Goal: Task Accomplishment & Management: Complete application form

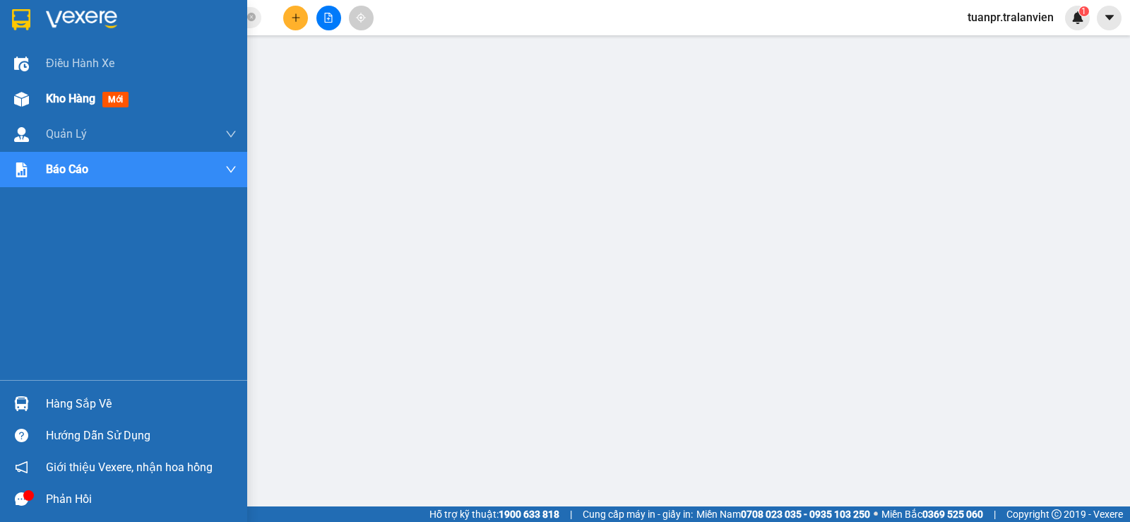
click at [58, 97] on span "Kho hàng" at bounding box center [70, 98] width 49 height 13
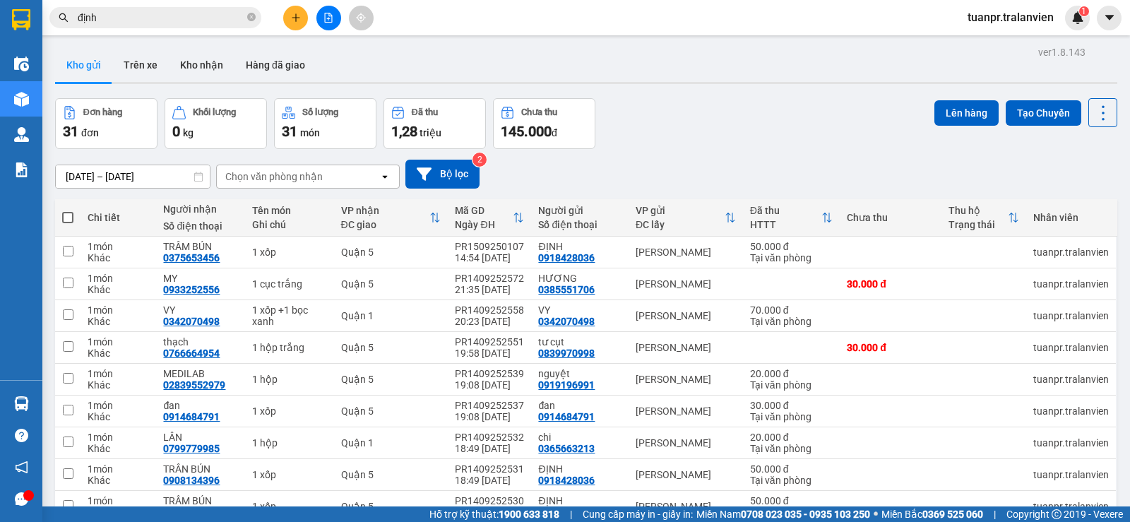
click at [129, 167] on input "[DATE] – [DATE]" at bounding box center [133, 176] width 154 height 23
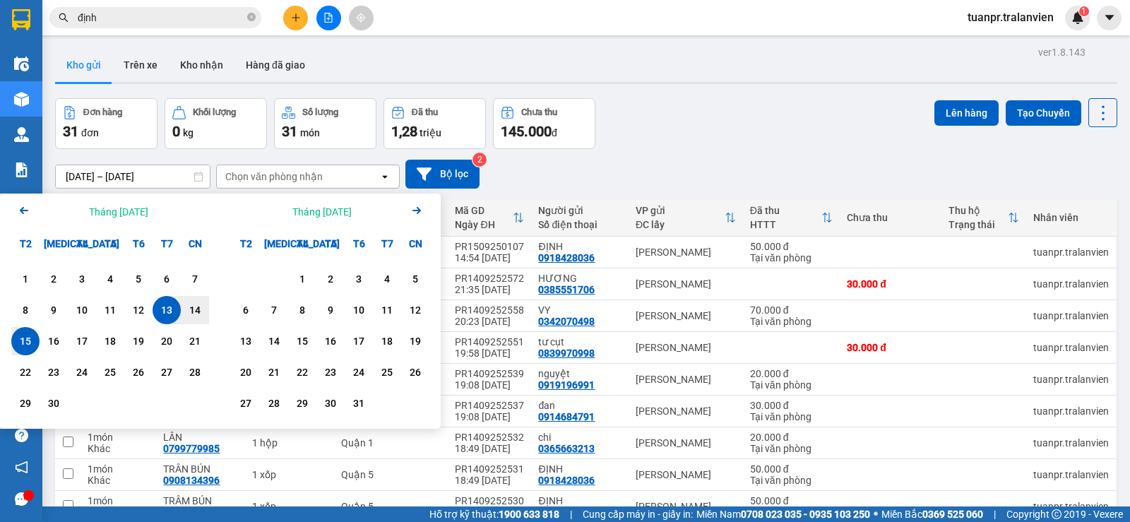
click at [32, 336] on div "15" at bounding box center [26, 341] width 20 height 17
type input "[DATE] – [DATE]"
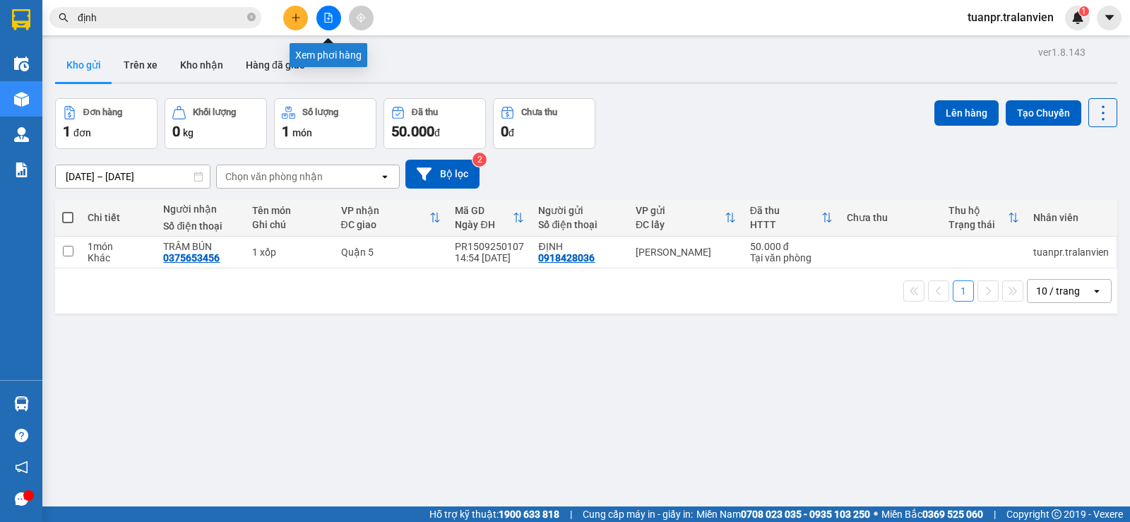
click at [295, 17] on icon "plus" at bounding box center [296, 18] width 10 height 10
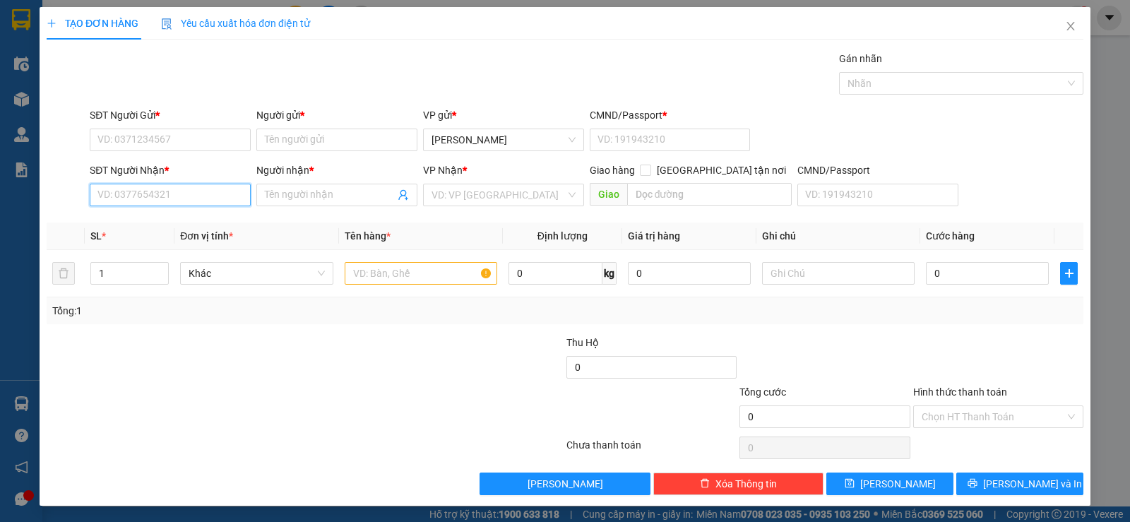
click at [159, 192] on input "SĐT Người Nhận *" at bounding box center [170, 195] width 161 height 23
click at [162, 218] on div "0983419179 - TUYỀN" at bounding box center [168, 223] width 143 height 16
type input "0983419179"
type input "TUYỀN"
type input "0983419179"
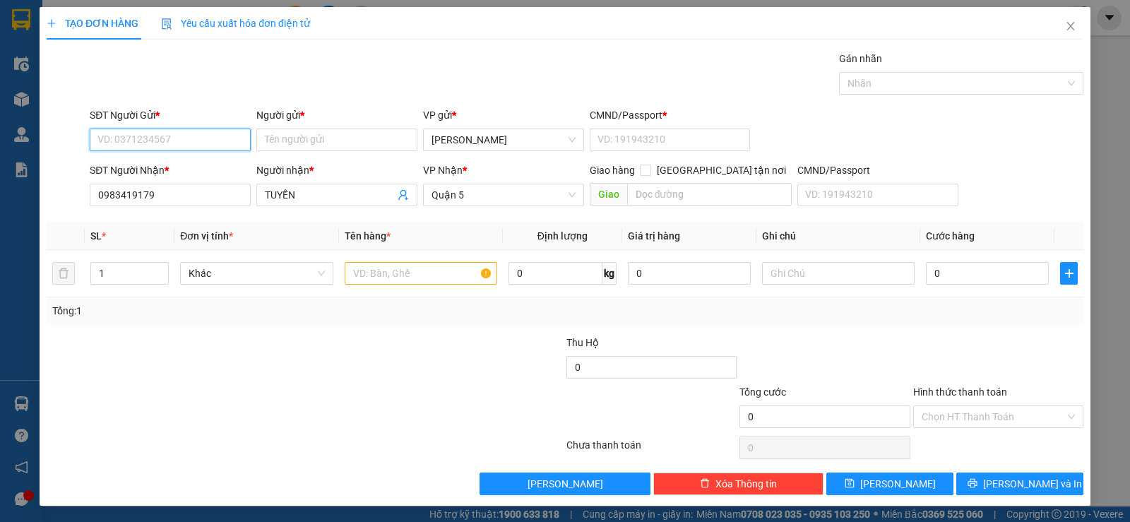
click at [182, 143] on input "SĐT Người Gửi *" at bounding box center [170, 140] width 161 height 23
click at [169, 164] on div "0946247055 - [GEOGRAPHIC_DATA]" at bounding box center [176, 168] width 159 height 16
type input "0946247055"
type input "ĐAN"
type input "058194008440"
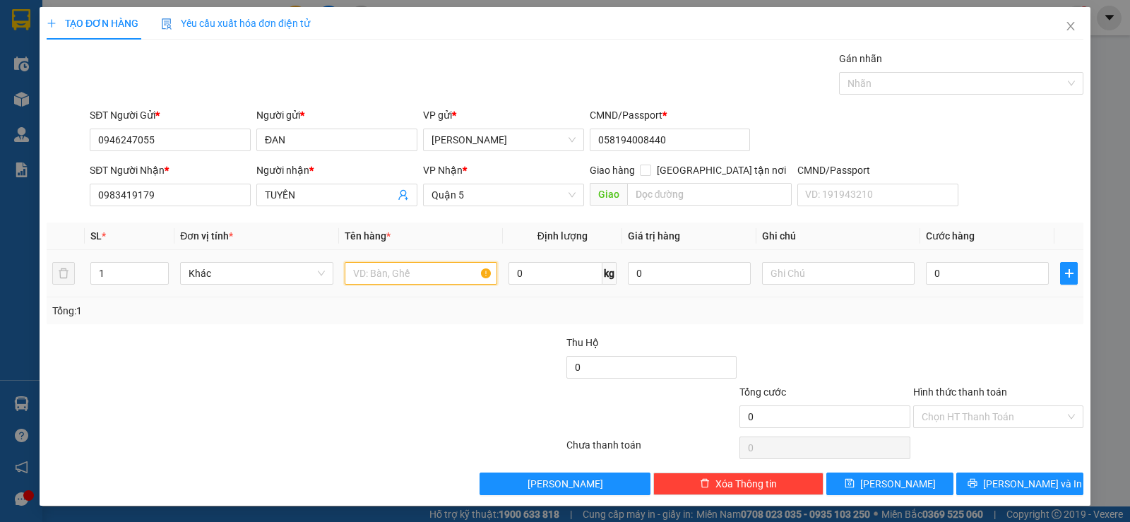
click at [394, 266] on input "text" at bounding box center [421, 273] width 153 height 23
type input "1c đen"
type input "3"
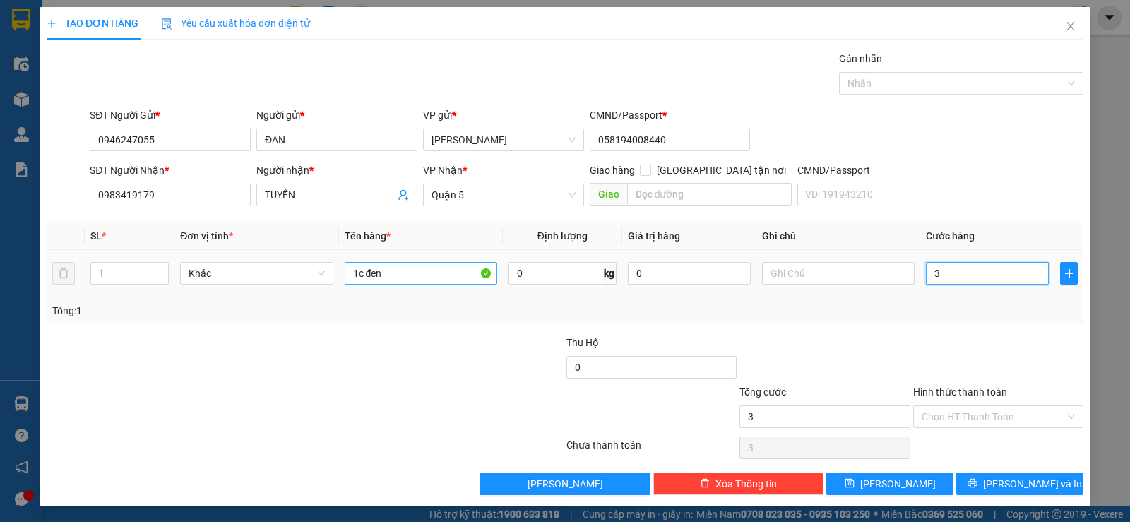
type input "30"
type input "30.000"
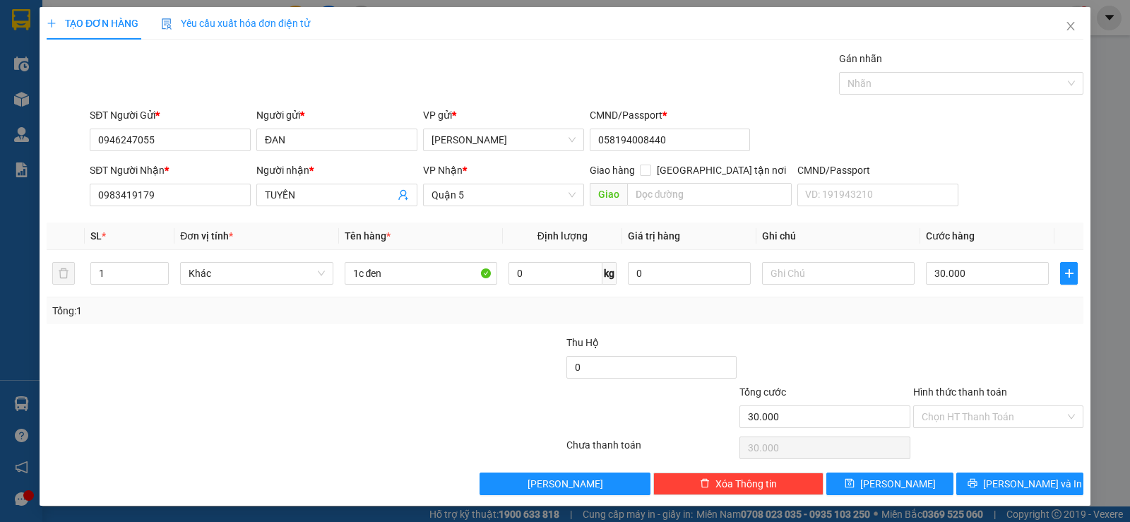
click at [944, 346] on div at bounding box center [998, 359] width 173 height 49
click at [968, 413] on input "Hình thức thanh toán" at bounding box center [993, 416] width 143 height 21
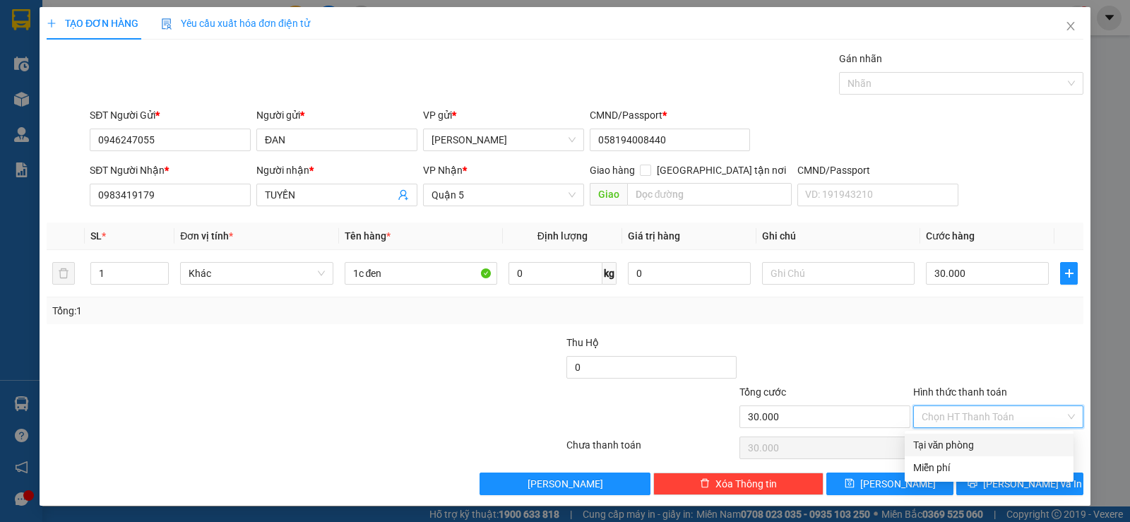
click at [961, 442] on div "Tại văn phòng" at bounding box center [989, 445] width 152 height 16
type input "0"
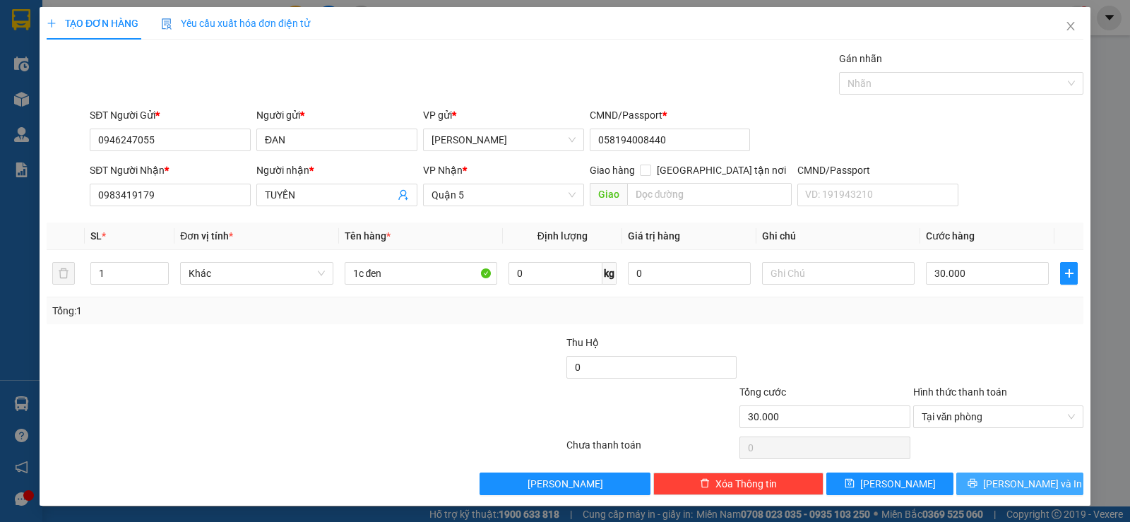
click at [1001, 485] on span "[PERSON_NAME] và In" at bounding box center [1032, 484] width 99 height 16
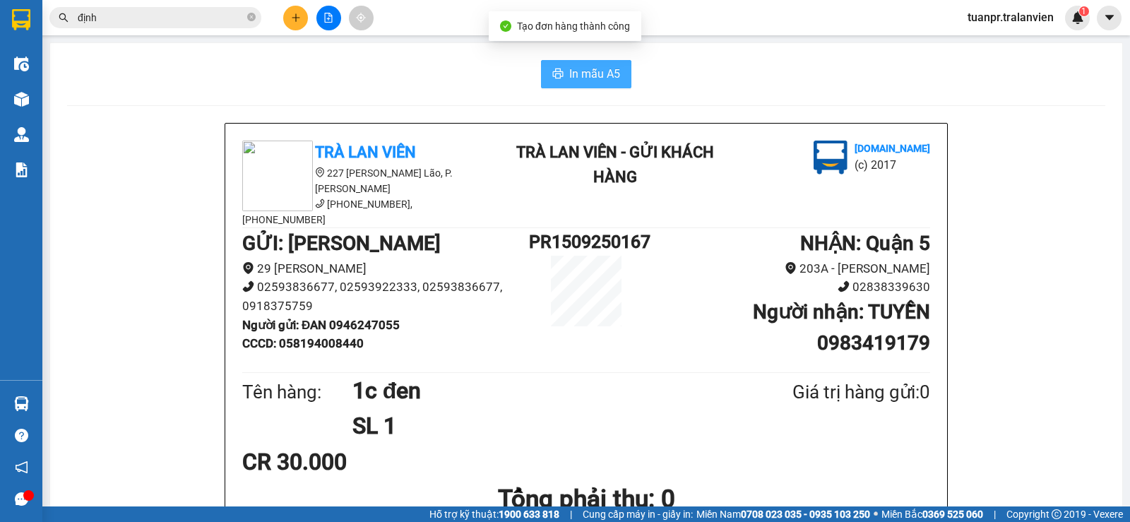
click at [569, 81] on span "In mẫu A5" at bounding box center [594, 74] width 51 height 18
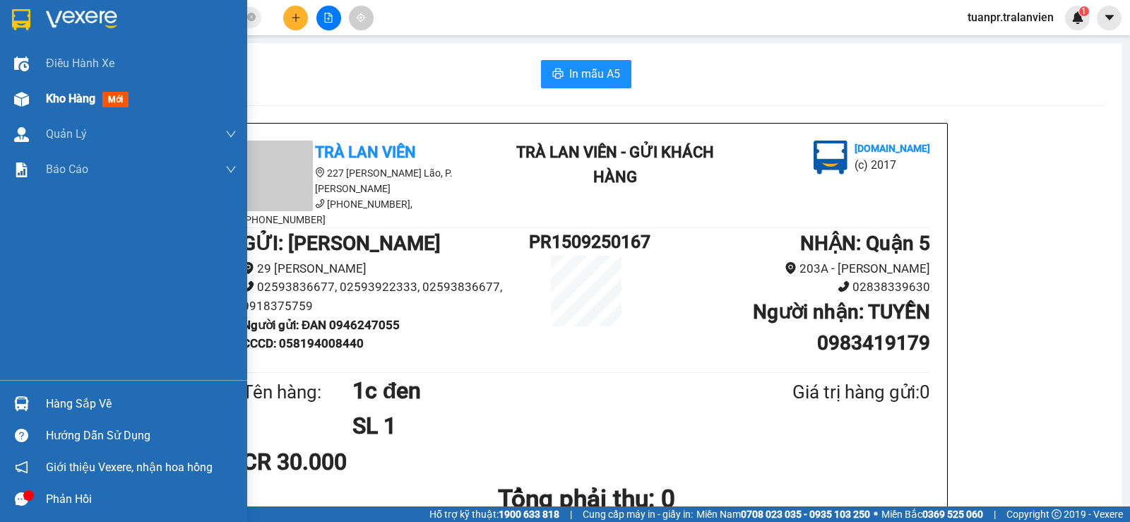
click at [95, 100] on span "Kho hàng" at bounding box center [70, 98] width 49 height 13
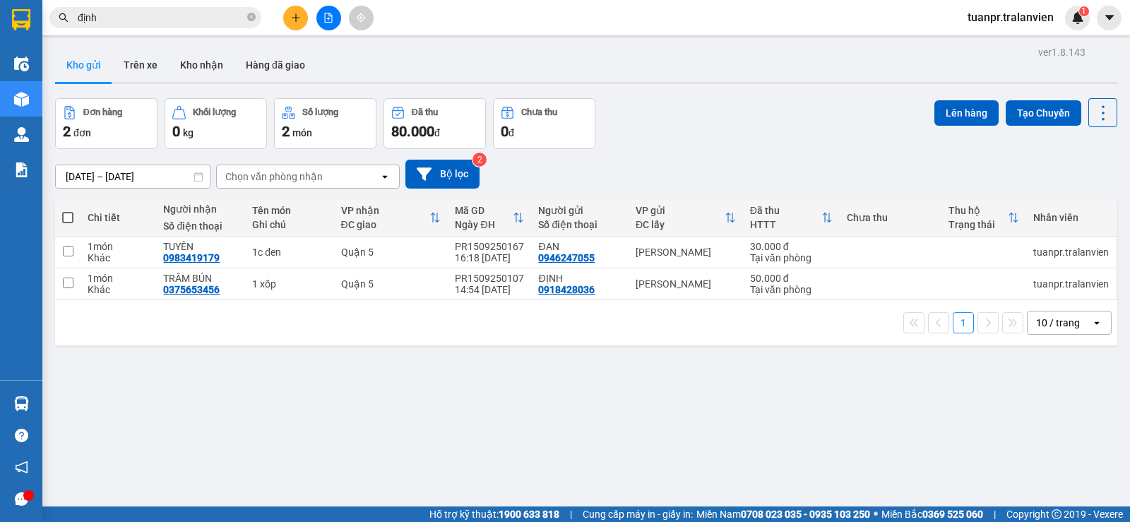
click at [301, 19] on button at bounding box center [295, 18] width 25 height 25
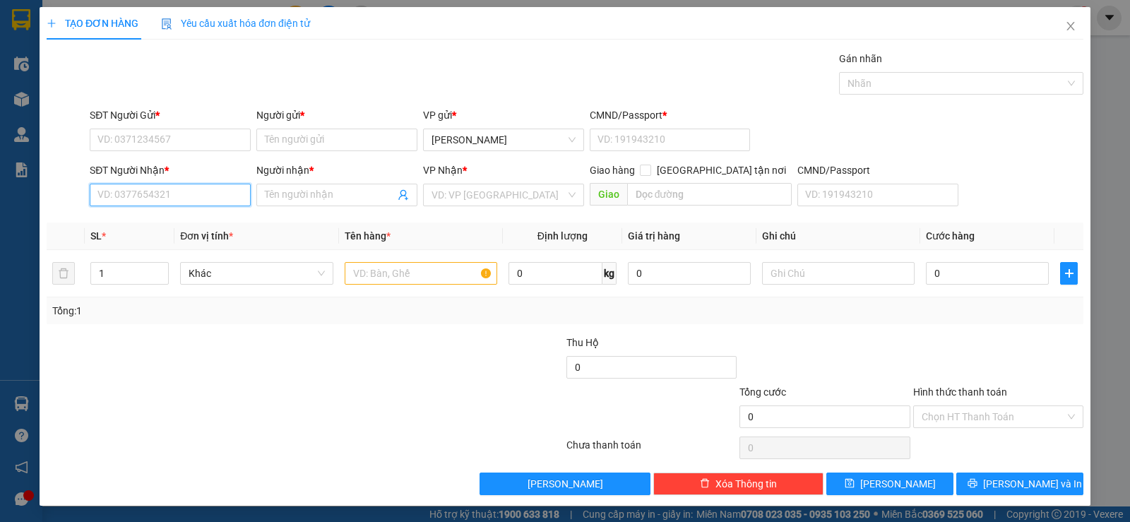
click at [185, 190] on input "SĐT Người Nhận *" at bounding box center [170, 195] width 161 height 23
click at [150, 192] on input "SĐT Người Nhận *" at bounding box center [170, 195] width 161 height 23
type input "0854575698"
click at [338, 194] on input "Người nhận *" at bounding box center [330, 195] width 130 height 16
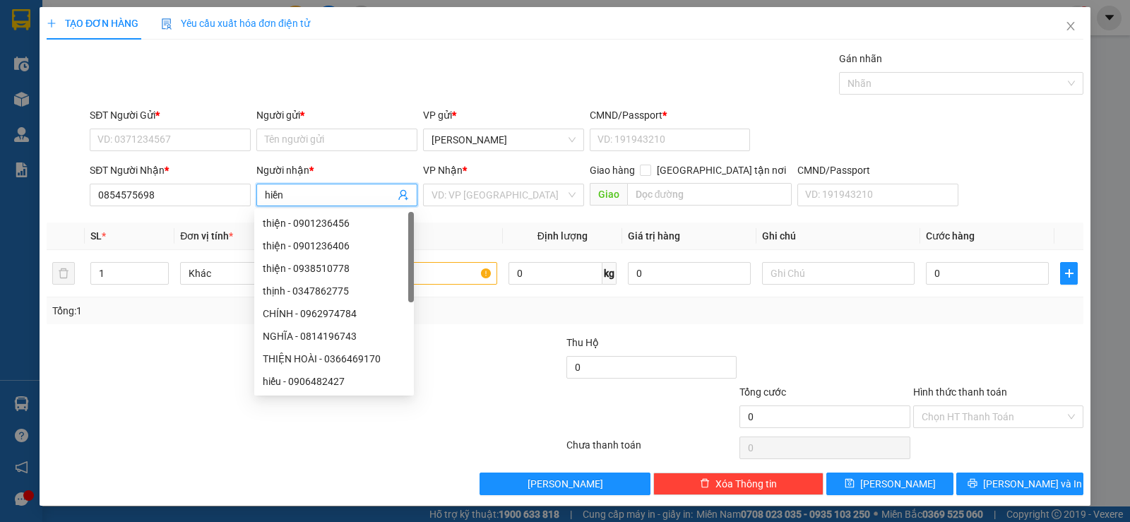
type input "hiền"
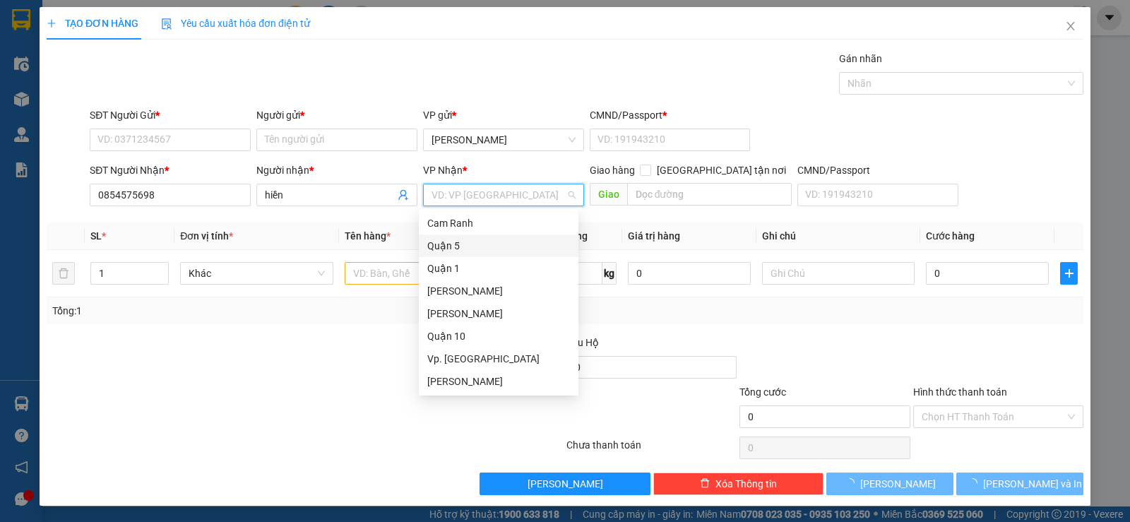
click at [448, 245] on div "Quận 5" at bounding box center [498, 246] width 143 height 16
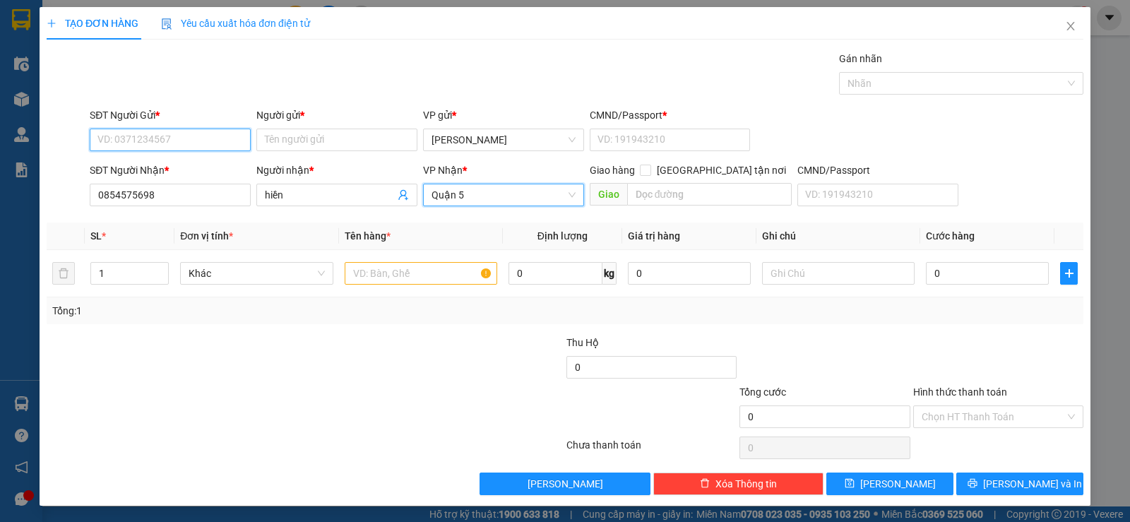
click at [160, 134] on input "SĐT Người Gửi *" at bounding box center [170, 140] width 161 height 23
click at [143, 135] on input "SĐT Người Gửi *" at bounding box center [170, 140] width 161 height 23
type input "0775787868"
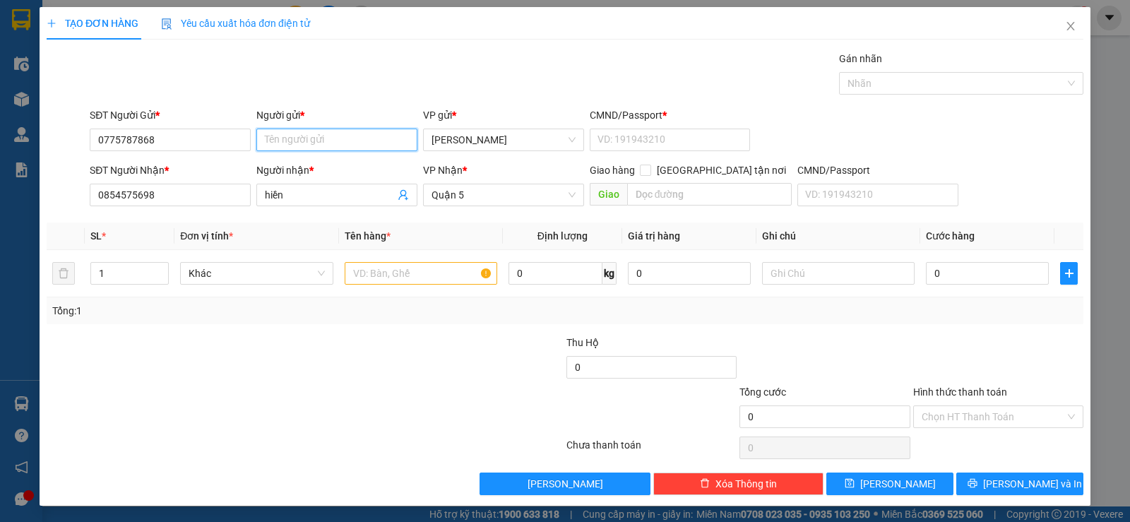
click at [332, 145] on input "Người gửi *" at bounding box center [336, 140] width 161 height 23
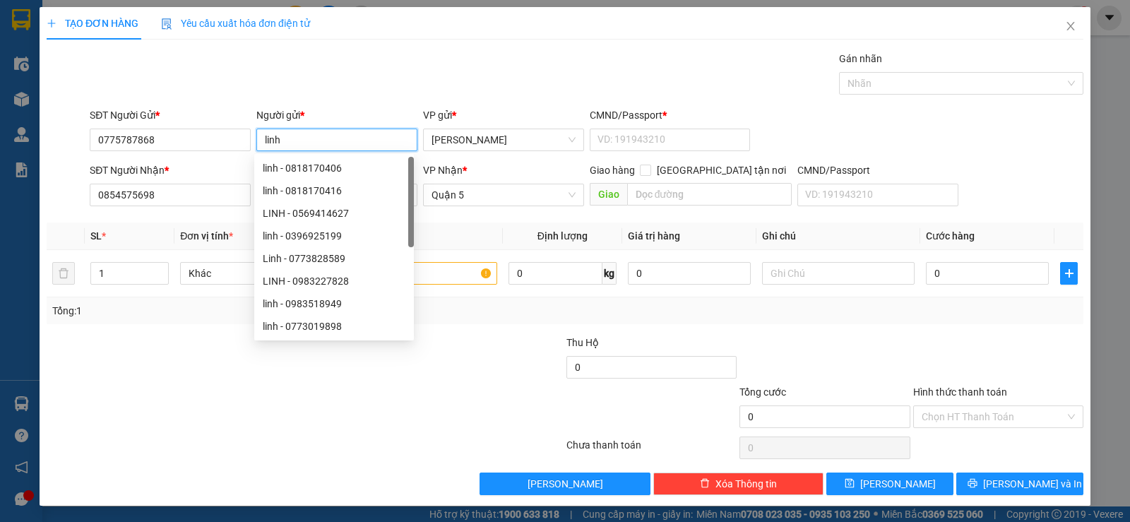
type input "linh"
click at [528, 85] on div "Gán nhãn Nhãn" at bounding box center [587, 75] width 1000 height 49
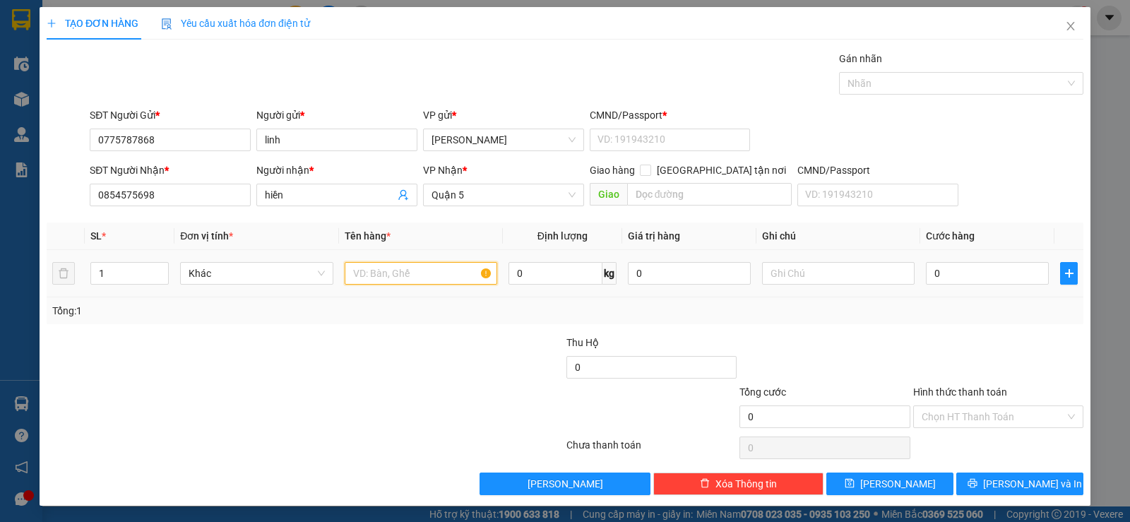
click at [425, 271] on input "text" at bounding box center [421, 273] width 153 height 23
click at [397, 266] on input "text" at bounding box center [421, 273] width 153 height 23
type input "1tg dẹp"
type input "3"
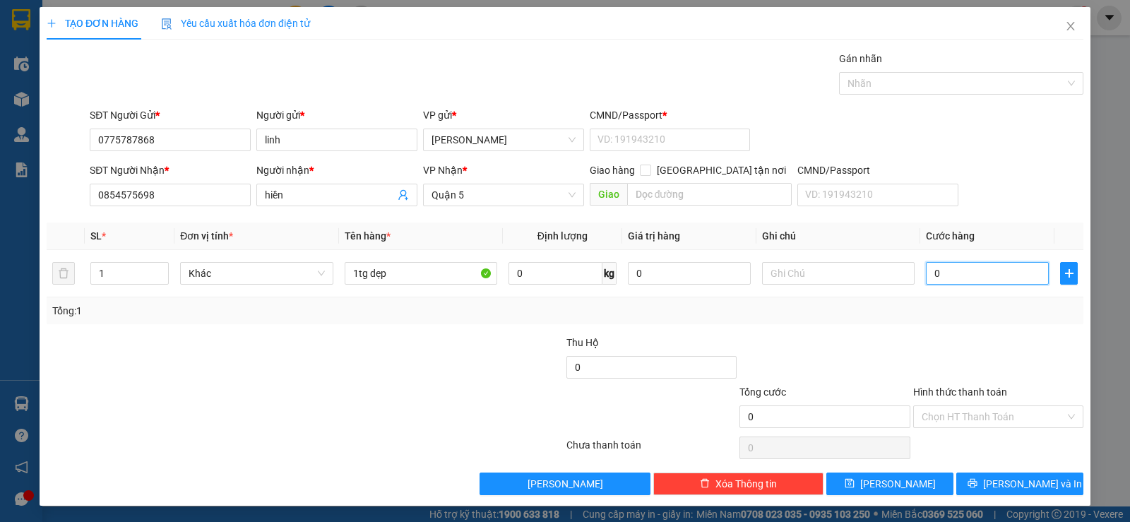
type input "3"
type input "30"
type input "30.000"
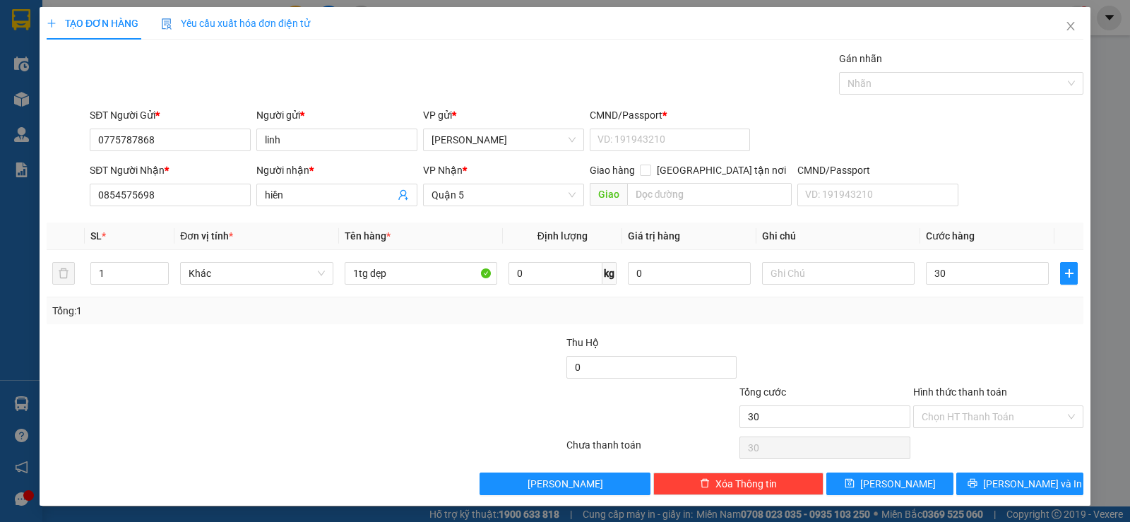
type input "30.000"
click at [1049, 333] on div "Transit Pickup Surcharge Ids Transit Deliver Surcharge Ids Transit Deliver Surc…" at bounding box center [565, 273] width 1037 height 444
click at [1001, 493] on button "[PERSON_NAME] và In" at bounding box center [1019, 484] width 127 height 23
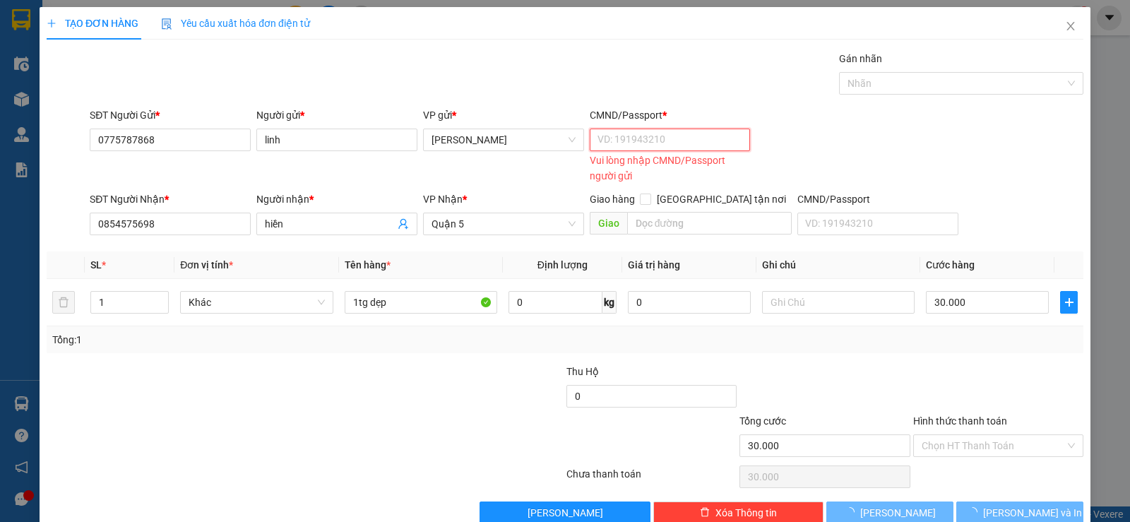
click at [632, 148] on input "CMND/Passport *" at bounding box center [670, 140] width 161 height 23
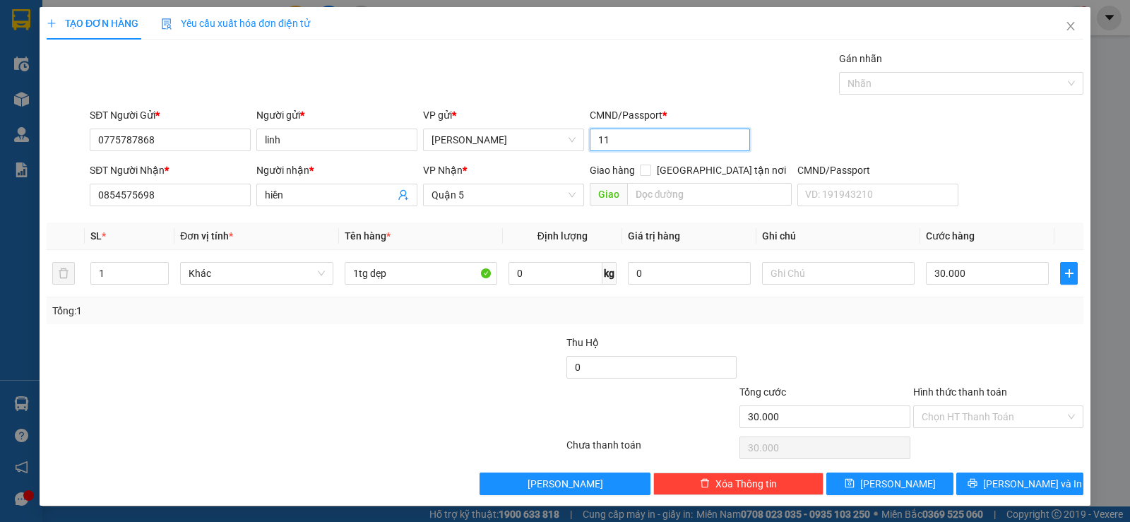
type input "11"
click at [985, 471] on div "Transit Pickup Surcharge Ids Transit Deliver Surcharge Ids Transit Deliver Surc…" at bounding box center [565, 273] width 1037 height 444
click at [985, 470] on div "Transit Pickup Surcharge Ids Transit Deliver Surcharge Ids Transit Deliver Surc…" at bounding box center [565, 273] width 1037 height 444
click at [985, 473] on button "[PERSON_NAME] và In" at bounding box center [1019, 484] width 127 height 23
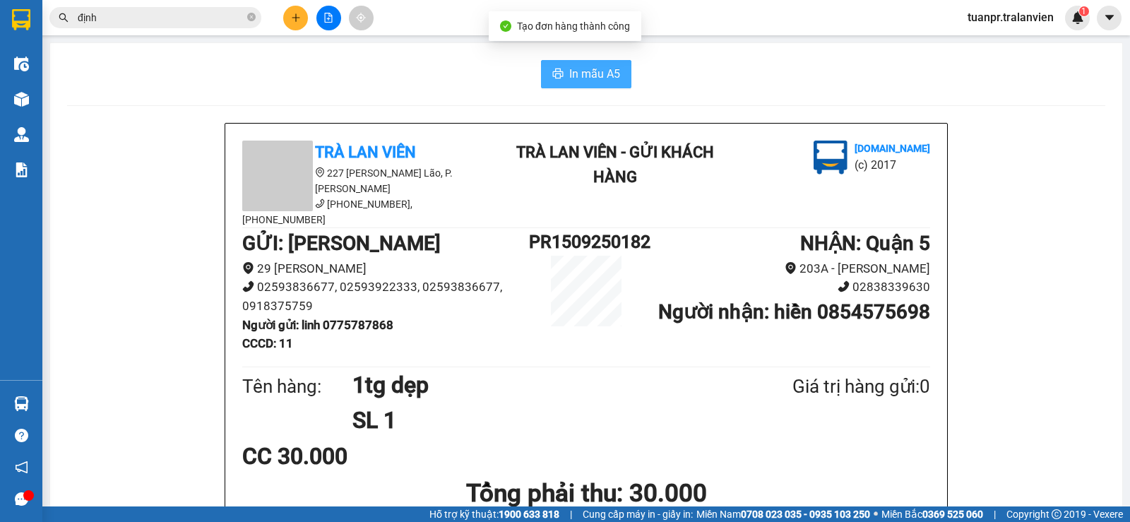
click at [579, 64] on button "In mẫu A5" at bounding box center [586, 74] width 90 height 28
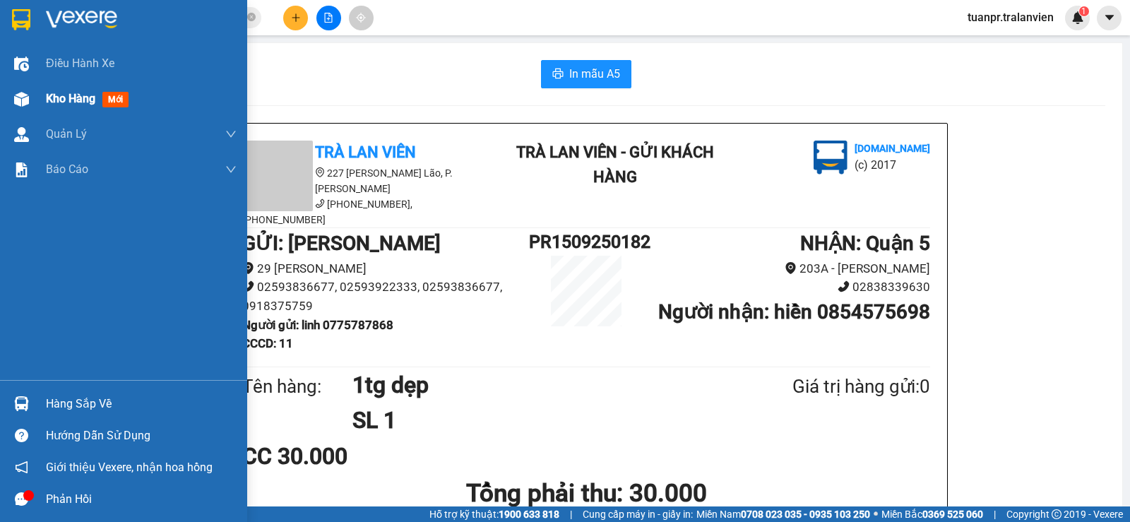
drag, startPoint x: 52, startPoint y: 95, endPoint x: 72, endPoint y: 106, distance: 22.4
click at [52, 95] on span "Kho hàng" at bounding box center [70, 98] width 49 height 13
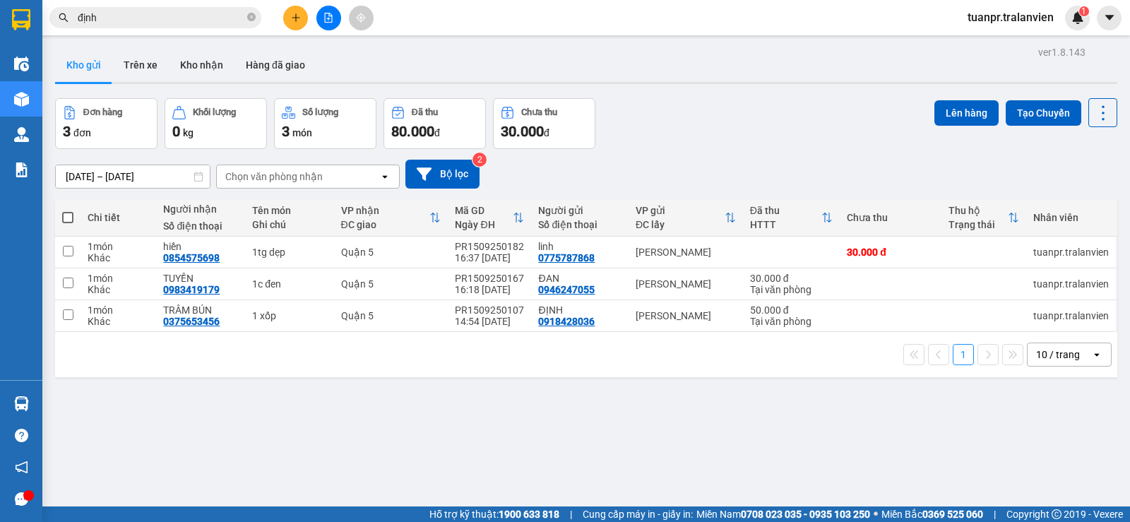
click at [291, 9] on button at bounding box center [295, 18] width 25 height 25
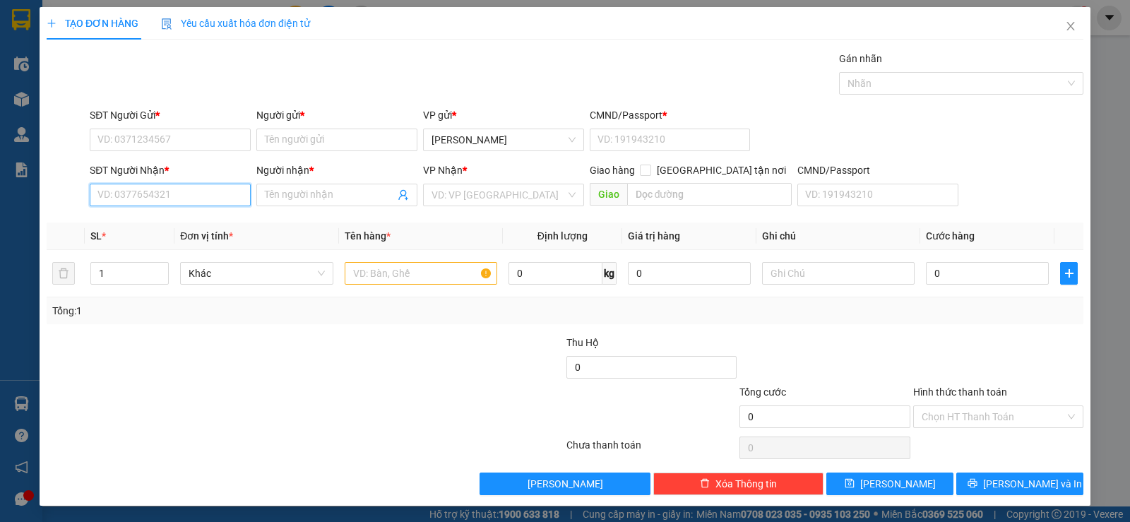
drag, startPoint x: 213, startPoint y: 195, endPoint x: 207, endPoint y: 200, distance: 8.1
click at [213, 196] on input "SĐT Người Nhận *" at bounding box center [170, 195] width 161 height 23
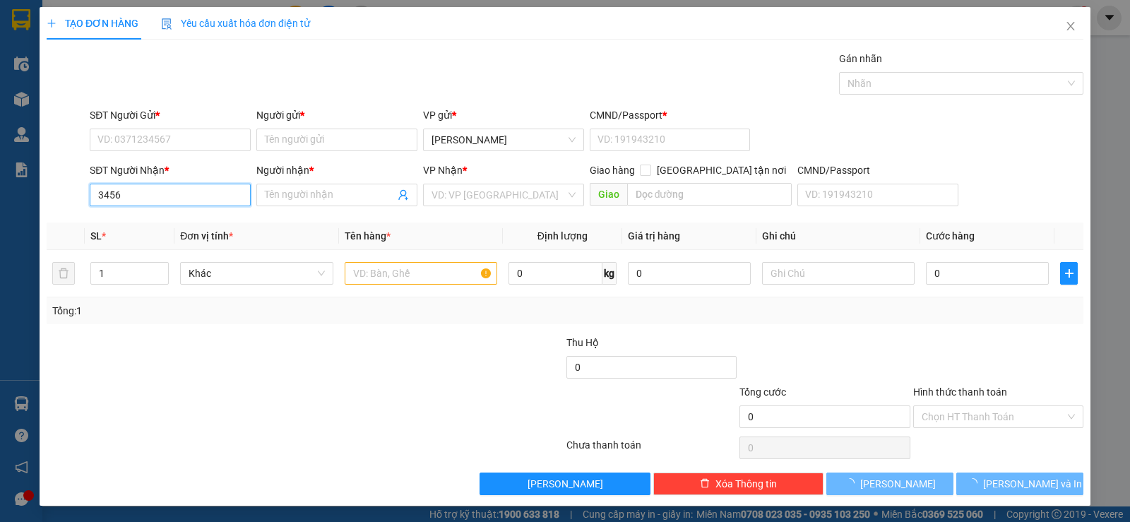
click at [137, 199] on input "3456" at bounding box center [170, 195] width 161 height 23
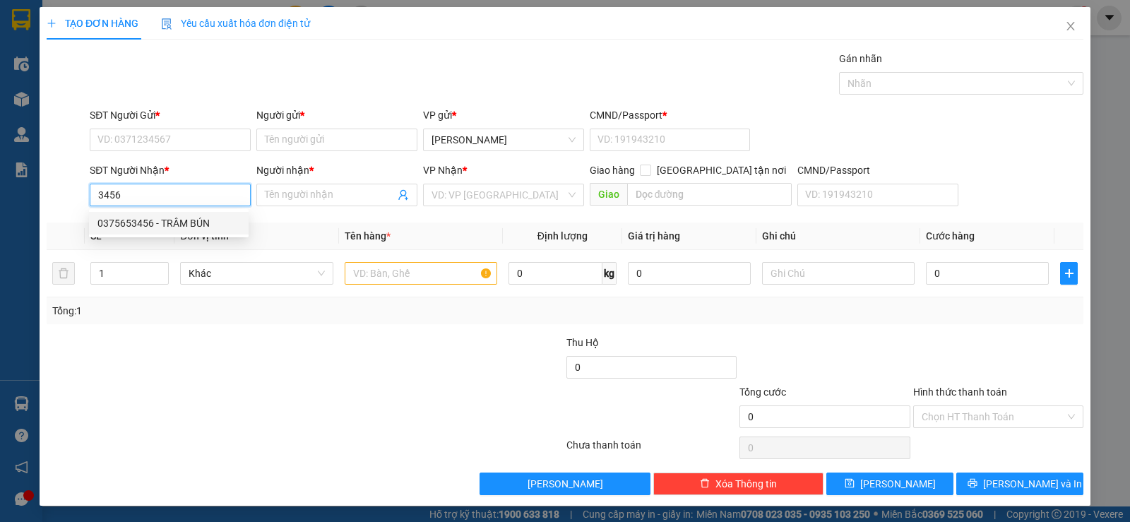
click at [142, 217] on div "0375653456 - TRÂM BÚN" at bounding box center [168, 223] width 143 height 16
type input "0375653456"
type input "TRÂM BÚN"
type input "0375653456"
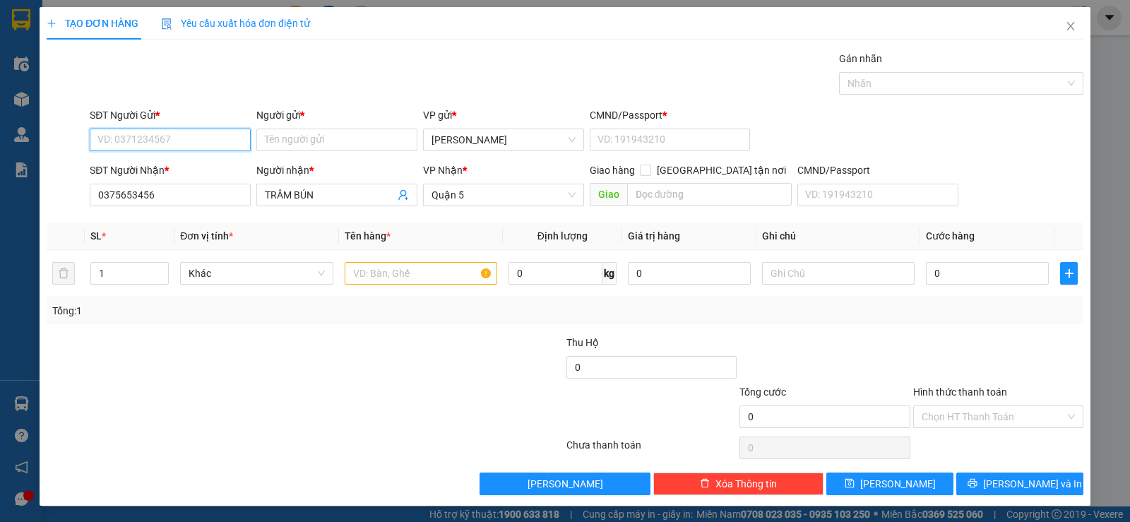
click at [168, 132] on input "SĐT Người Gửi *" at bounding box center [170, 140] width 161 height 23
click at [162, 167] on div "0918428036 - ĐỊNH" at bounding box center [168, 168] width 143 height 16
type input "0918428036"
type input "ĐỊNH"
type input "058174007219"
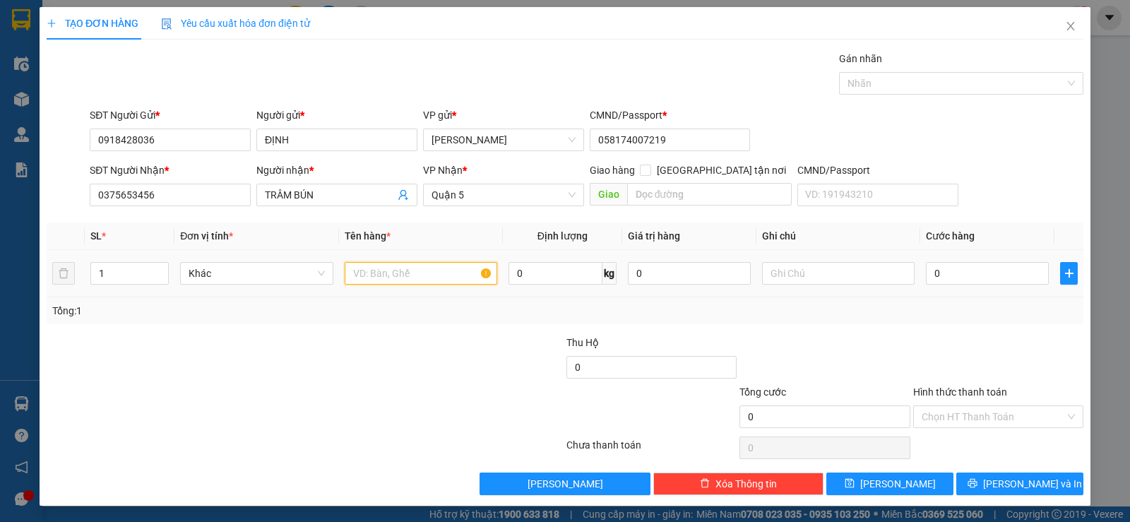
click at [388, 273] on input "text" at bounding box center [421, 273] width 153 height 23
type input "1tx vàng"
click at [961, 278] on input "0" at bounding box center [987, 273] width 123 height 23
type input "5"
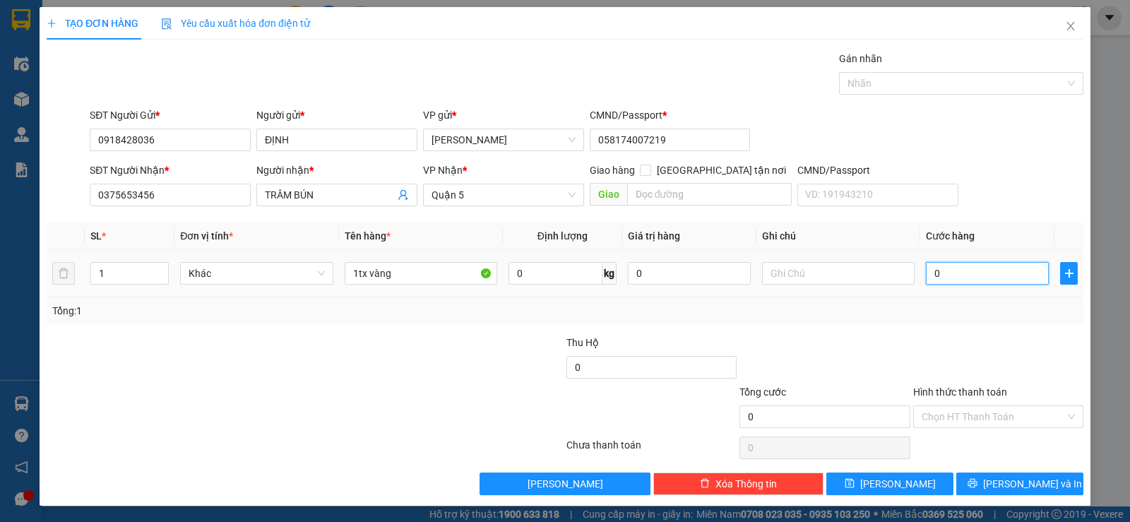
type input "5"
type input "50"
type input "50.000"
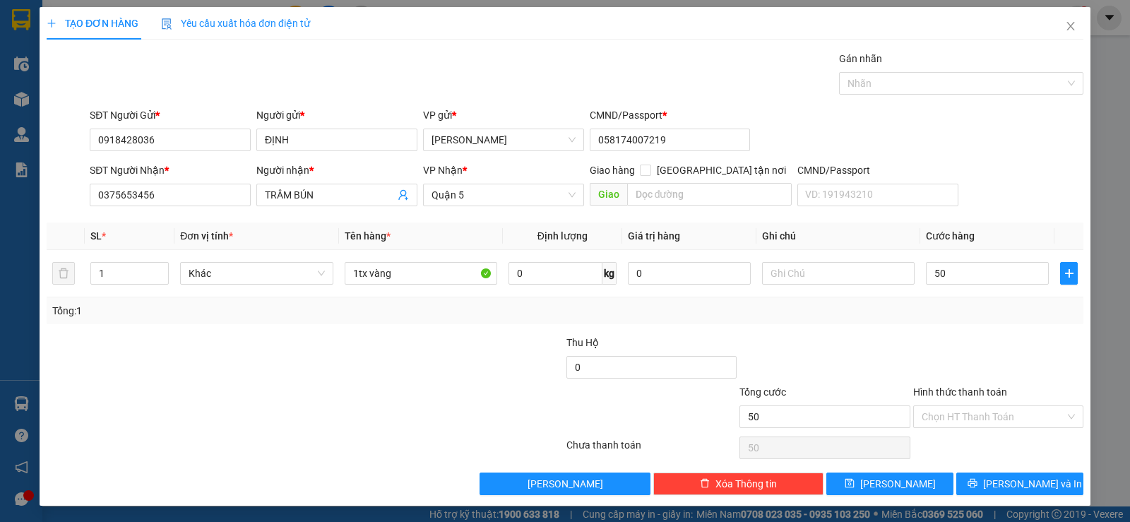
type input "50.000"
click at [924, 321] on div "Tổng: 1" at bounding box center [565, 310] width 1037 height 27
click at [1009, 417] on input "Hình thức thanh toán" at bounding box center [993, 416] width 143 height 21
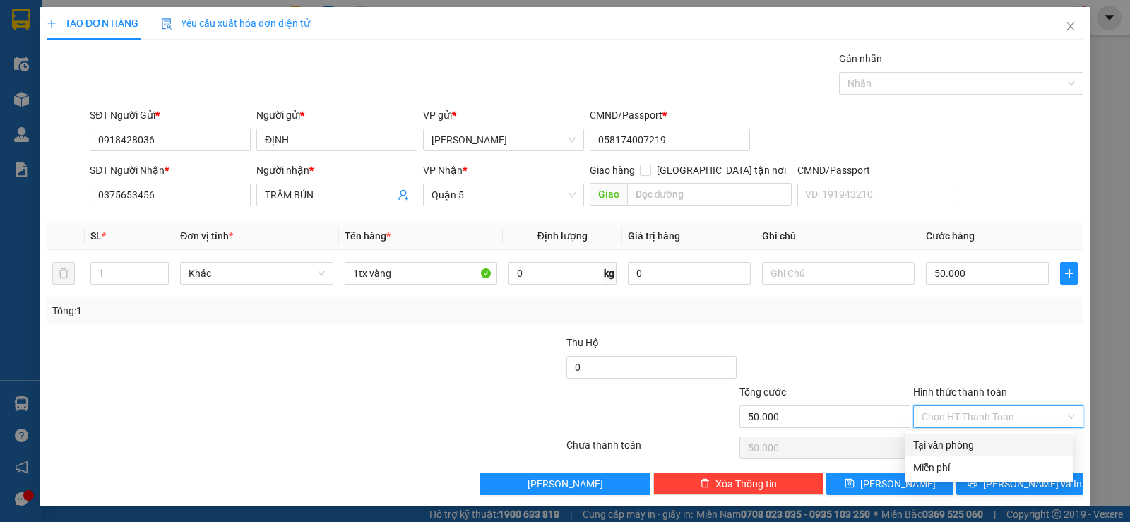
click at [976, 434] on div "Tại văn phòng" at bounding box center [989, 445] width 169 height 23
type input "0"
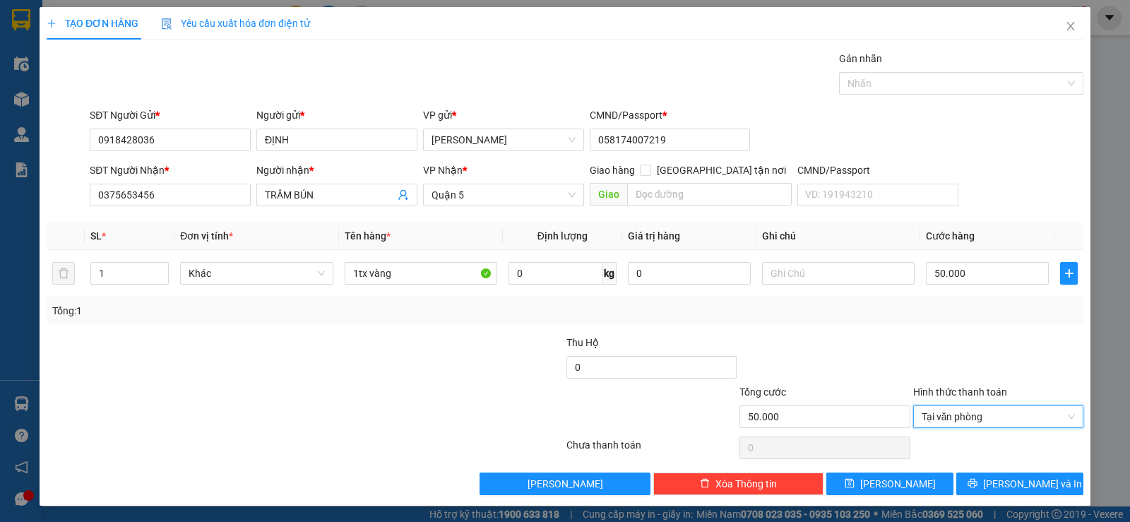
click at [765, 305] on div "Tổng: 1" at bounding box center [565, 311] width 1026 height 16
click at [1010, 495] on div "TẠO ĐƠN HÀNG Yêu cầu xuất hóa đơn điện tử Transit Pickup Surcharge Ids Transit …" at bounding box center [565, 256] width 1051 height 499
click at [1012, 486] on span "[PERSON_NAME] và In" at bounding box center [1032, 484] width 99 height 16
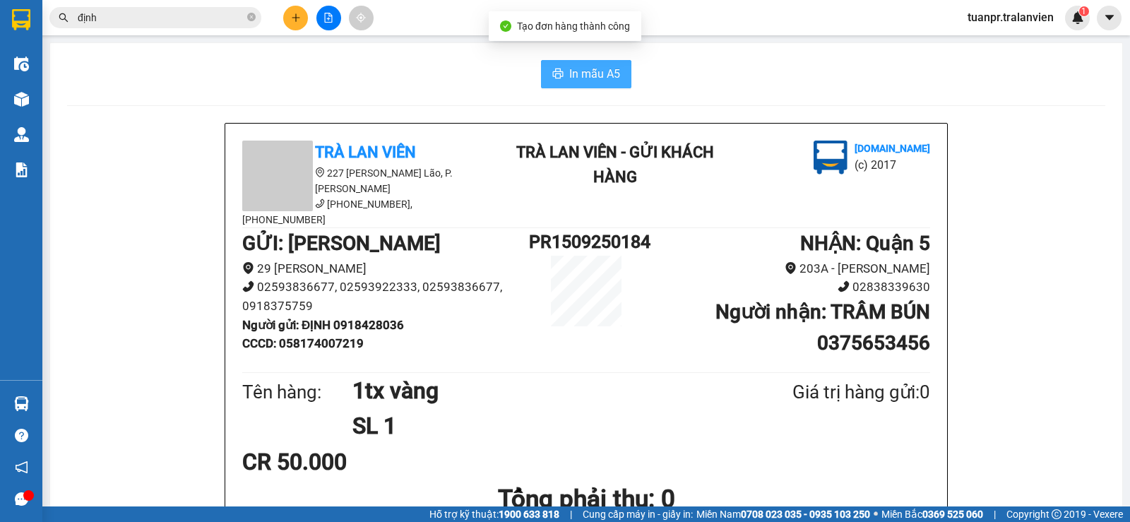
click at [583, 68] on span "In mẫu A5" at bounding box center [594, 74] width 51 height 18
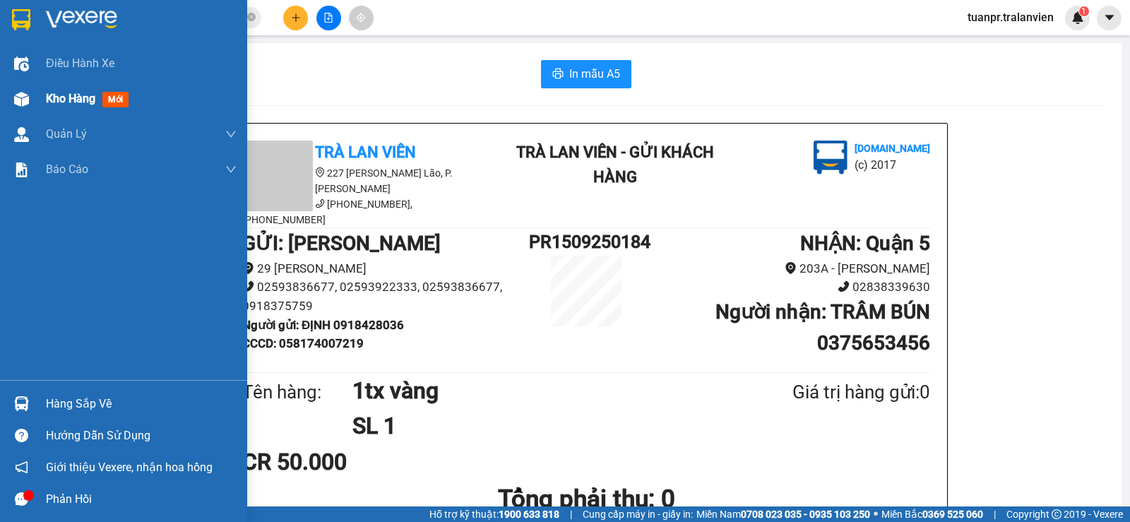
click at [55, 97] on span "Kho hàng" at bounding box center [70, 98] width 49 height 13
